Goal: Use online tool/utility: Use online tool/utility

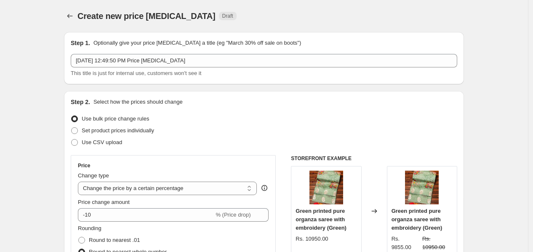
select select "percentage"
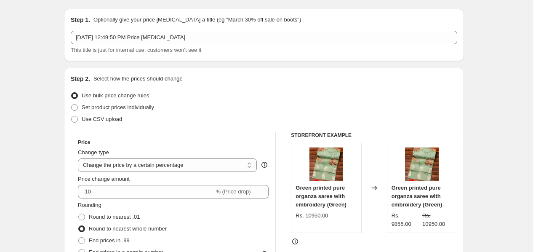
scroll to position [163, 0]
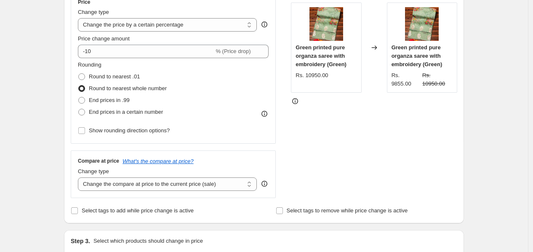
click at [54, 131] on div "Create new price [MEDICAL_DATA]. This page is ready Create new price [MEDICAL_D…" at bounding box center [264, 232] width 528 height 790
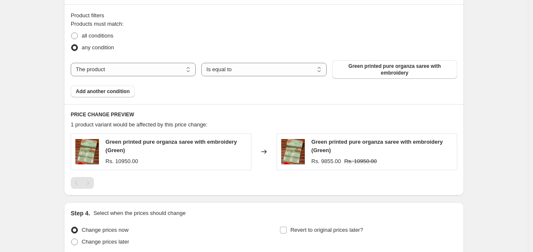
scroll to position [515, 0]
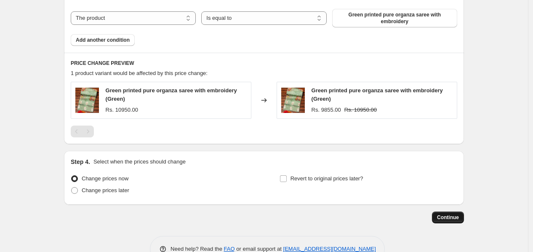
click at [445, 214] on span "Continue" at bounding box center [448, 217] width 22 height 7
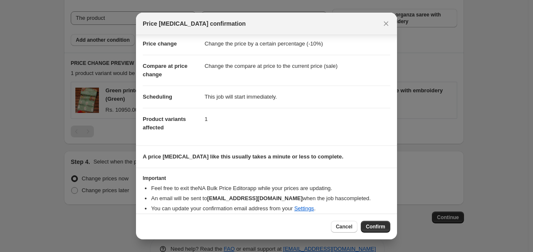
scroll to position [24, 0]
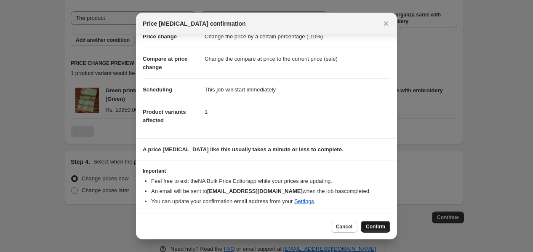
click at [364, 227] on button "Confirm" at bounding box center [375, 227] width 29 height 12
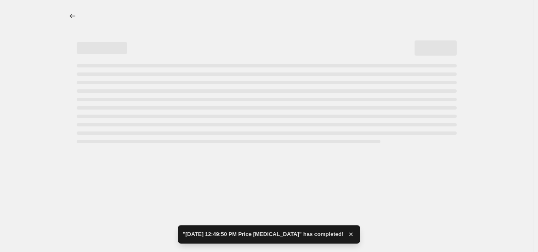
select select "percentage"
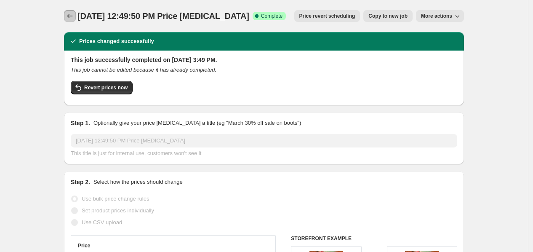
click at [71, 15] on icon "Price change jobs" at bounding box center [70, 16] width 8 height 8
